Goal: Navigation & Orientation: Find specific page/section

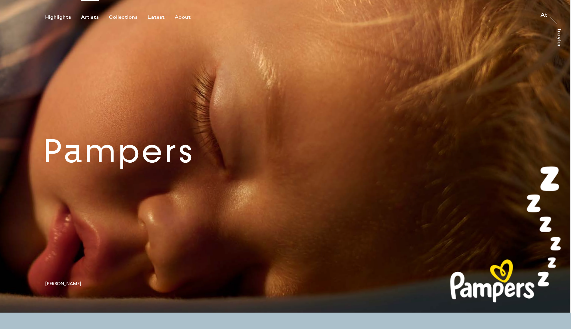
click at [93, 17] on div "Artists" at bounding box center [90, 17] width 18 height 6
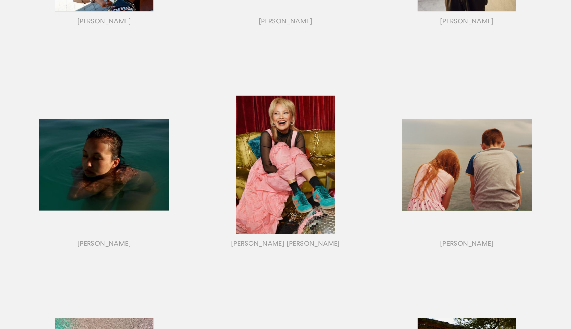
scroll to position [258, 0]
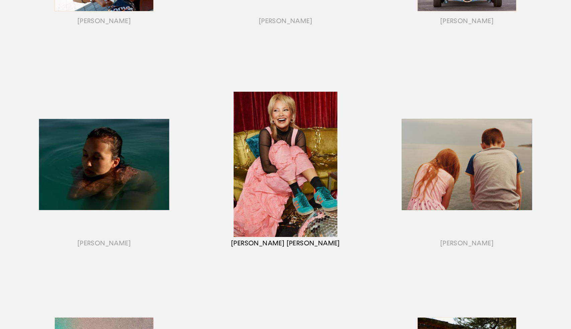
click at [303, 186] on div "button" at bounding box center [285, 172] width 181 height 209
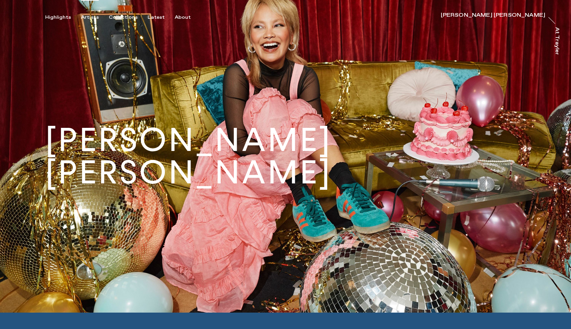
click at [88, 18] on div "Artists" at bounding box center [90, 17] width 18 height 6
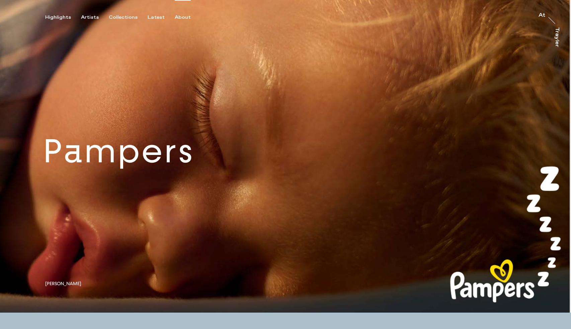
click at [180, 16] on div "About" at bounding box center [183, 17] width 16 height 6
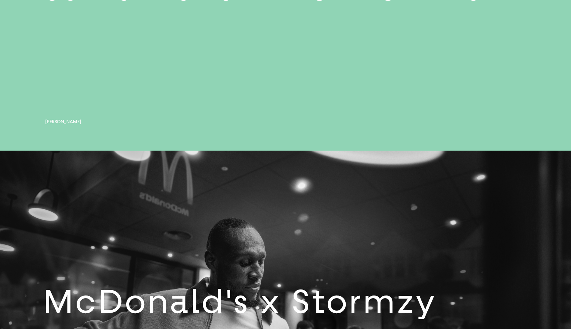
scroll to position [1706, 0]
